Goal: Task Accomplishment & Management: Use online tool/utility

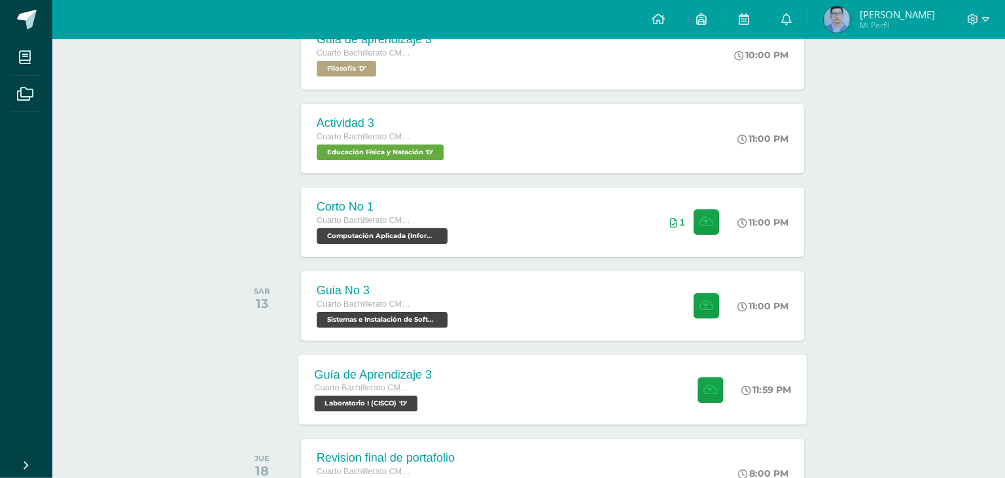
scroll to position [437, 0]
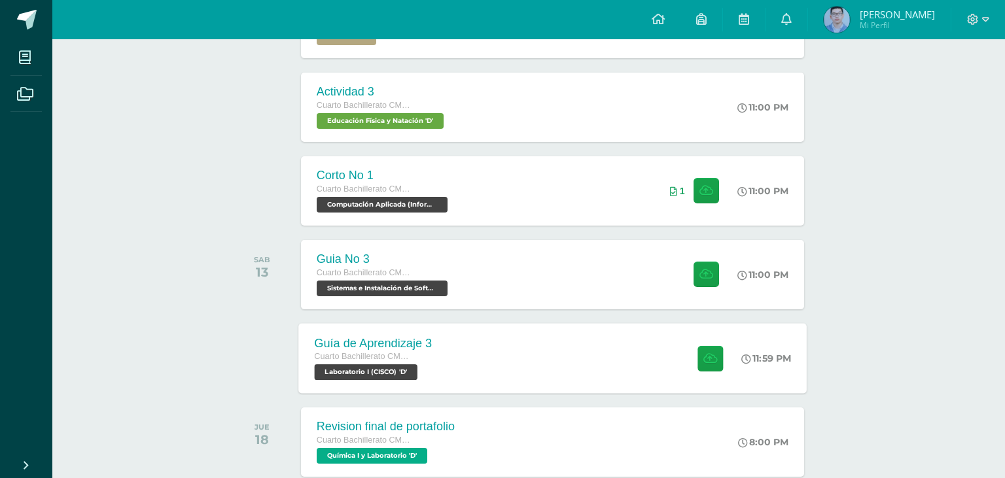
click at [359, 350] on div "Cuarto Bachillerato CMP Bachillerato en CCLL con Orientación en Computación" at bounding box center [373, 357] width 118 height 14
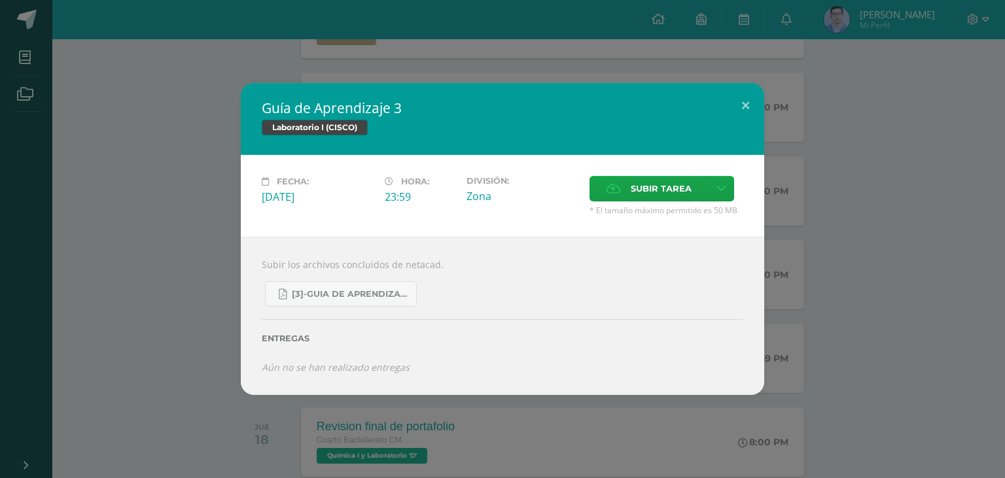
click at [179, 323] on div "Guía de Aprendizaje 3 Laboratorio I (CISCO) Fecha: [DATE] Hora: 23:59 División:" at bounding box center [502, 238] width 995 height 311
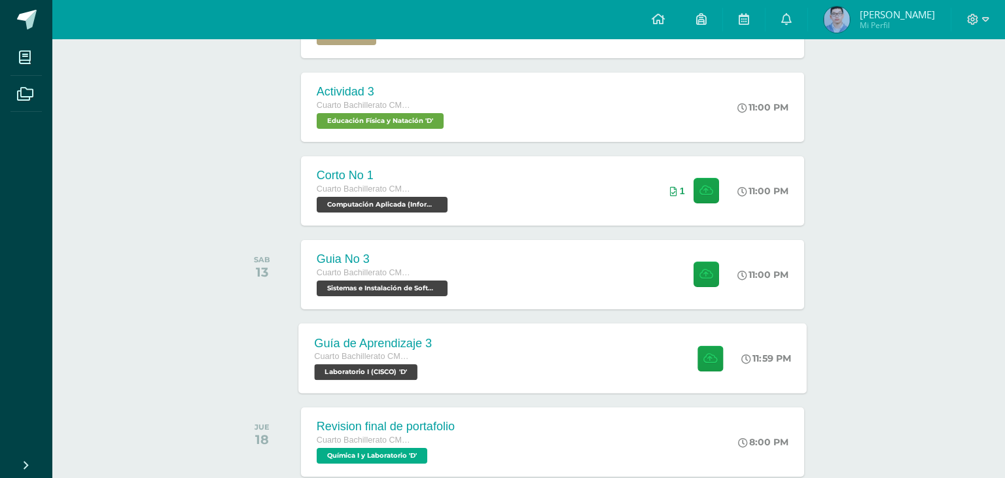
click at [468, 334] on div "Guía de Aprendizaje 3 Cuarto Bachillerato CMP Bachillerato en CCLL con Orientac…" at bounding box center [552, 358] width 508 height 70
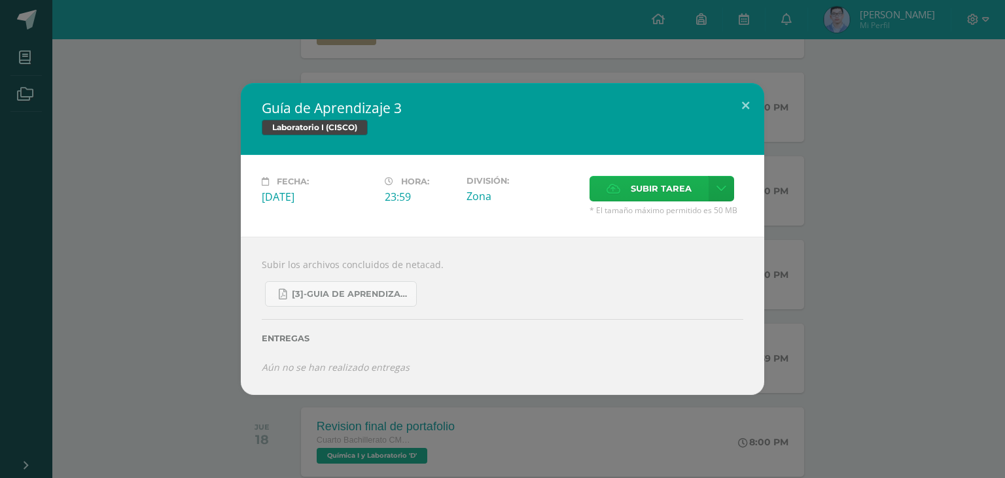
click at [601, 196] on label "Subir tarea" at bounding box center [649, 189] width 119 height 26
click at [0, 0] on input "Subir tarea" at bounding box center [0, 0] width 0 height 0
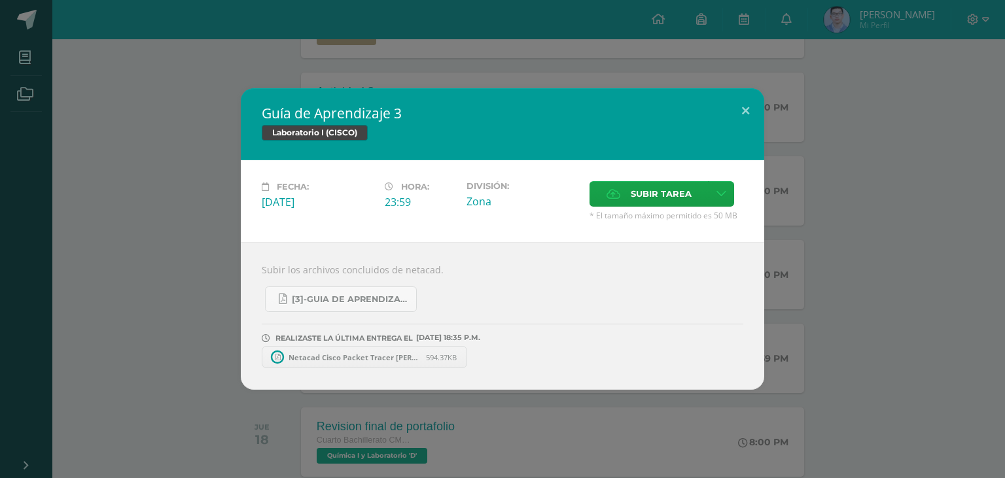
click at [399, 355] on span "Netacad Cisco Packet Tracer [PERSON_NAME].pdf" at bounding box center [354, 358] width 144 height 10
click at [137, 158] on div "Guía de Aprendizaje 3 Laboratorio I (CISCO) Fecha: [DATE] Hora: 23:59 División:" at bounding box center [502, 239] width 995 height 302
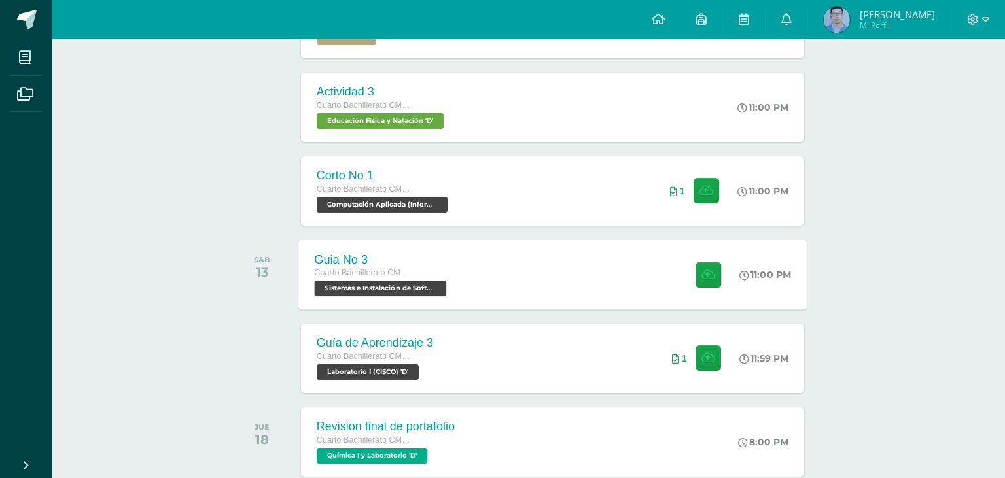
click at [427, 299] on div "Guia No 3 Cuarto Bachillerato CMP Bachillerato en CCLL con Orientación en Compu…" at bounding box center [381, 274] width 167 height 70
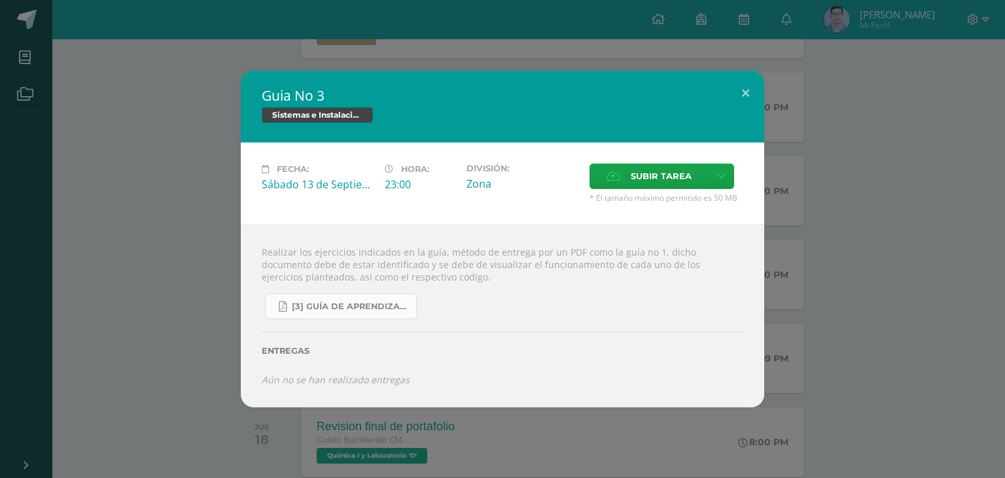
click at [345, 312] on span "[3] Guía de Aprendizaje - Sistemas e Instalación de Software.pdf" at bounding box center [351, 307] width 118 height 10
click at [200, 222] on div "Guia No 3 Sistemas e Instalación de Software (Desarrollo de Software) Fecha: [D…" at bounding box center [502, 239] width 995 height 336
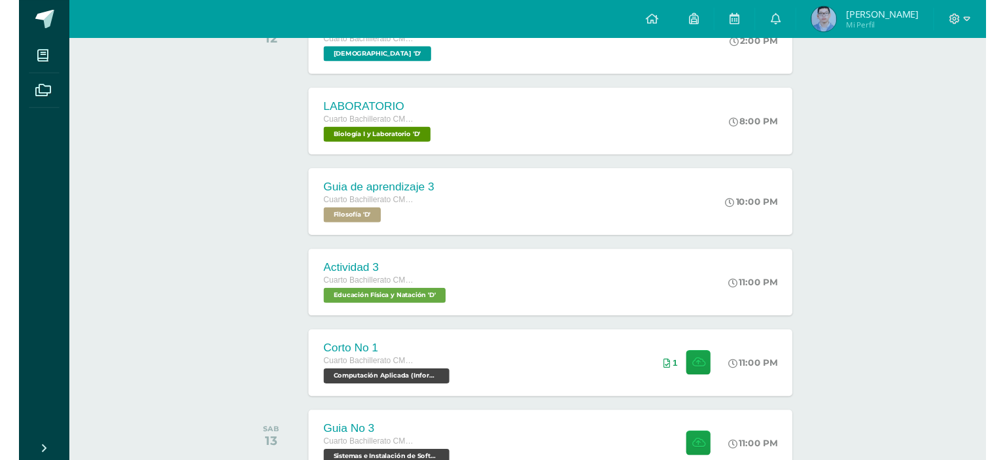
scroll to position [173, 0]
